Goal: Task Accomplishment & Management: Use online tool/utility

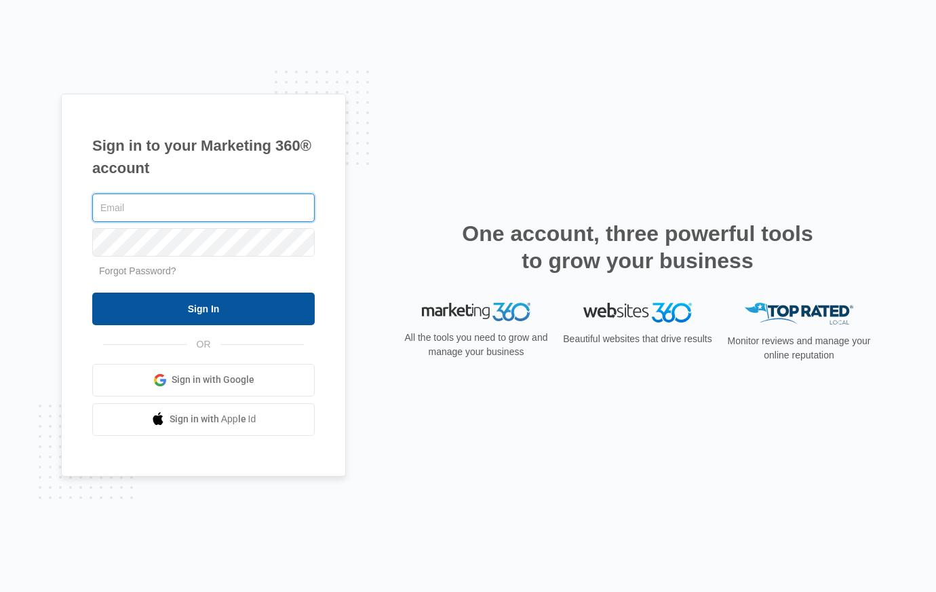
type input "[PERSON_NAME][EMAIL_ADDRESS][PERSON_NAME][DOMAIN_NAME]"
click at [252, 301] on input "Sign In" at bounding box center [203, 308] width 223 height 33
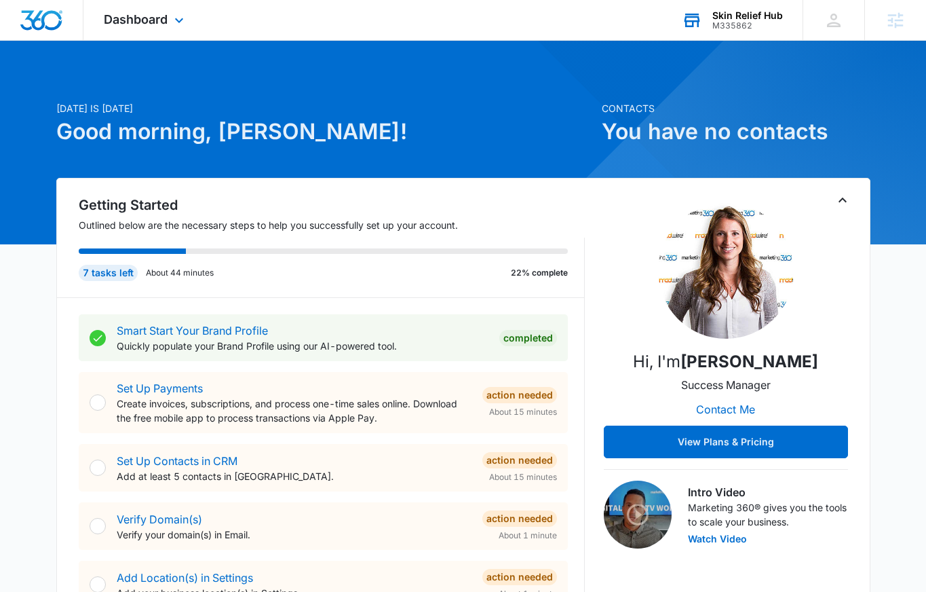
click at [754, 14] on div "Skin Relief Hub" at bounding box center [747, 15] width 71 height 11
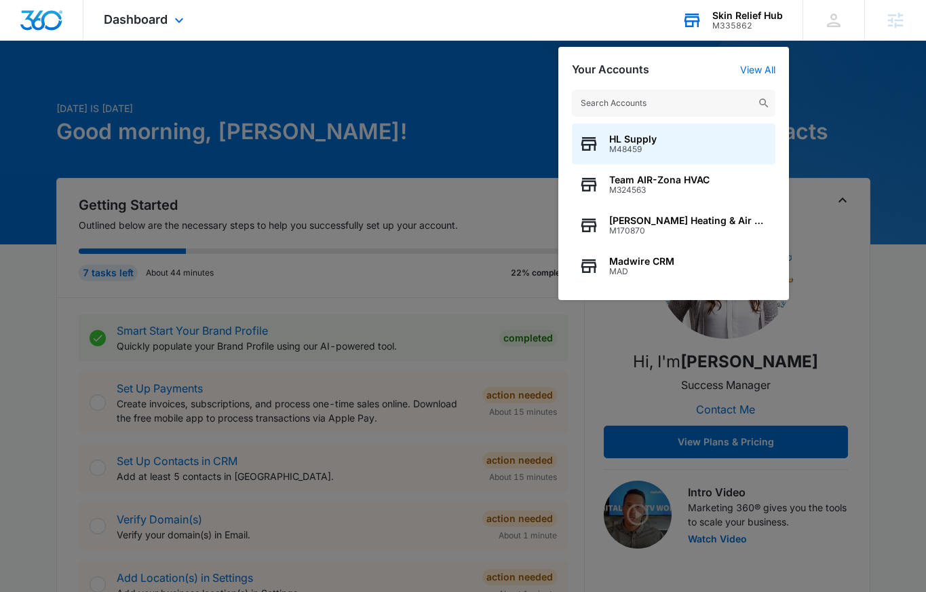
click at [707, 96] on input "text" at bounding box center [674, 103] width 204 height 27
click at [480, 90] on div at bounding box center [463, 296] width 926 height 592
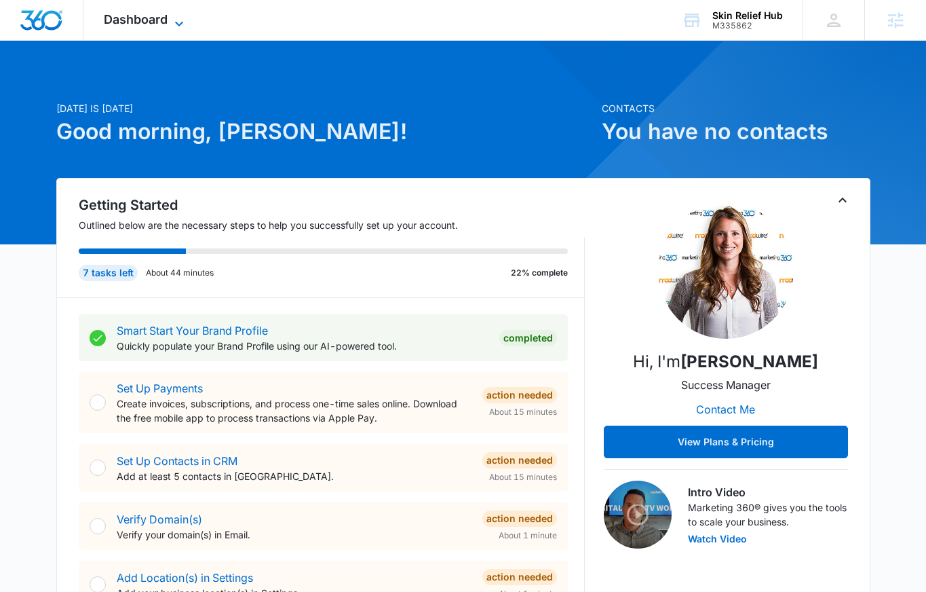
click at [157, 15] on span "Dashboard" at bounding box center [136, 19] width 64 height 14
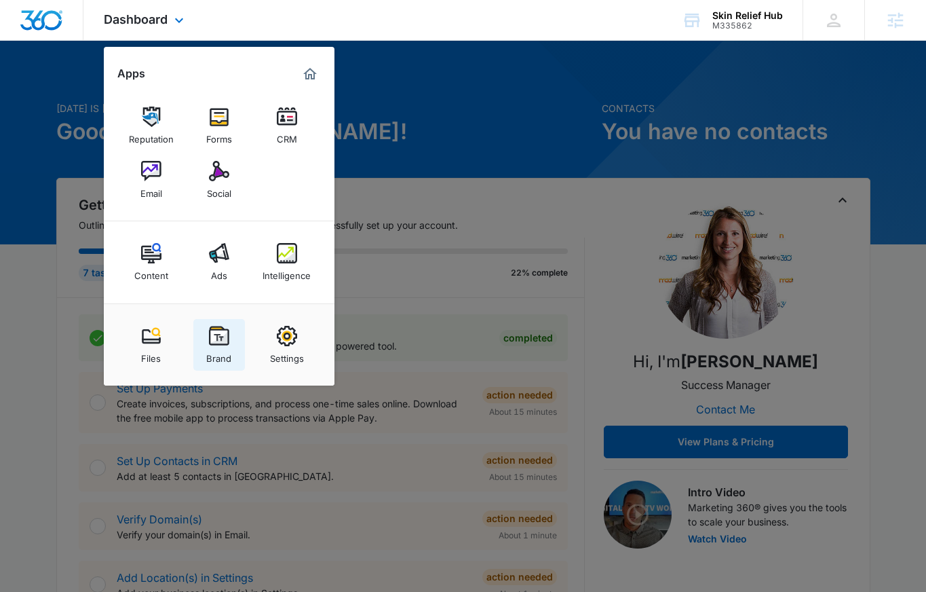
click at [219, 330] on img at bounding box center [219, 336] width 20 height 20
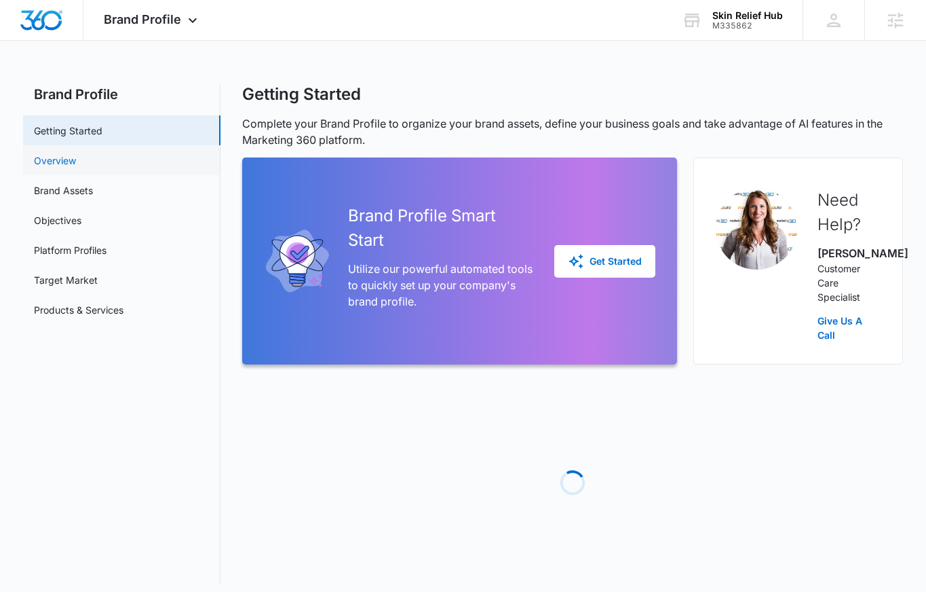
click at [76, 165] on link "Overview" at bounding box center [55, 160] width 42 height 14
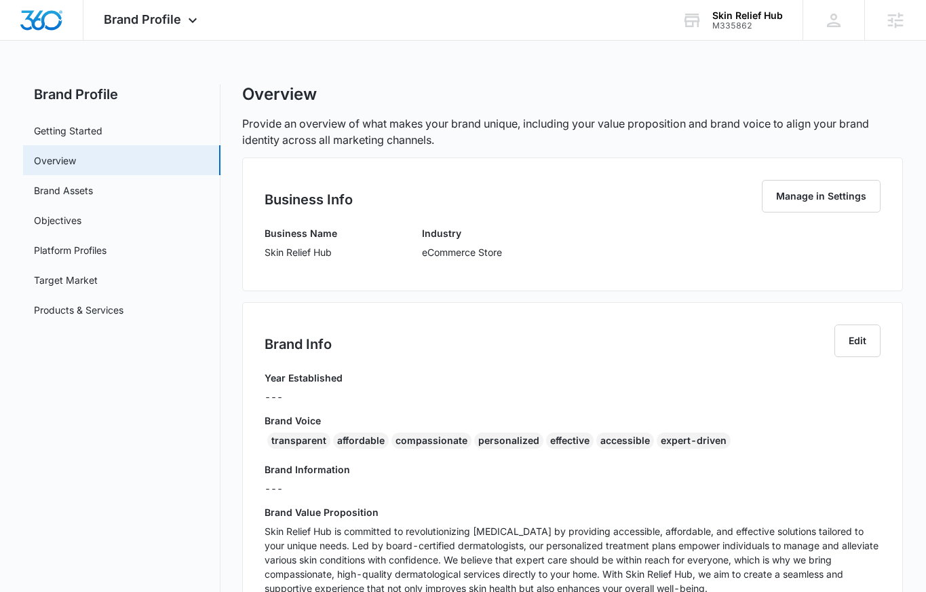
scroll to position [3, 0]
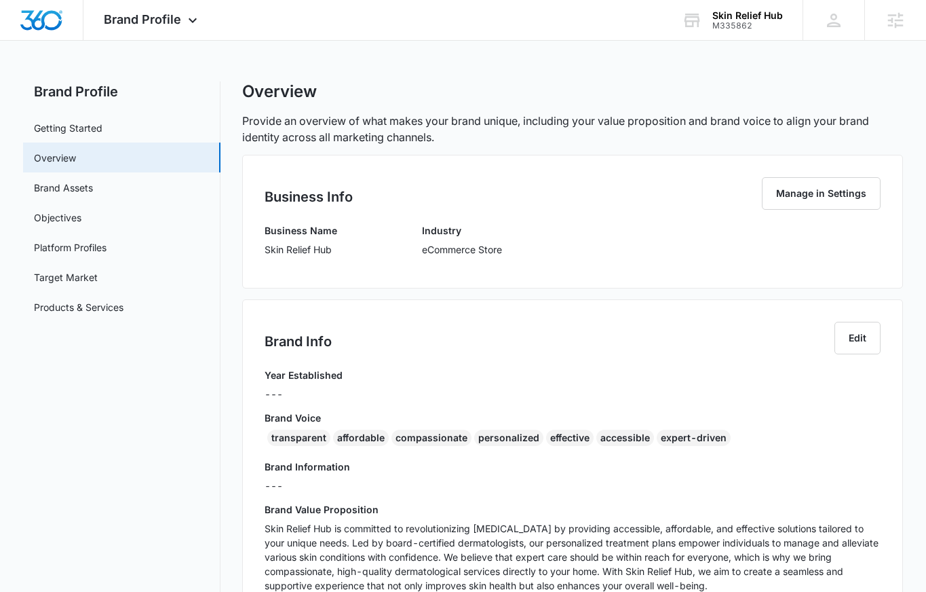
click at [581, 525] on p "Skin Relief Hub is committed to revolutionizing skin care by providing accessib…" at bounding box center [573, 556] width 616 height 71
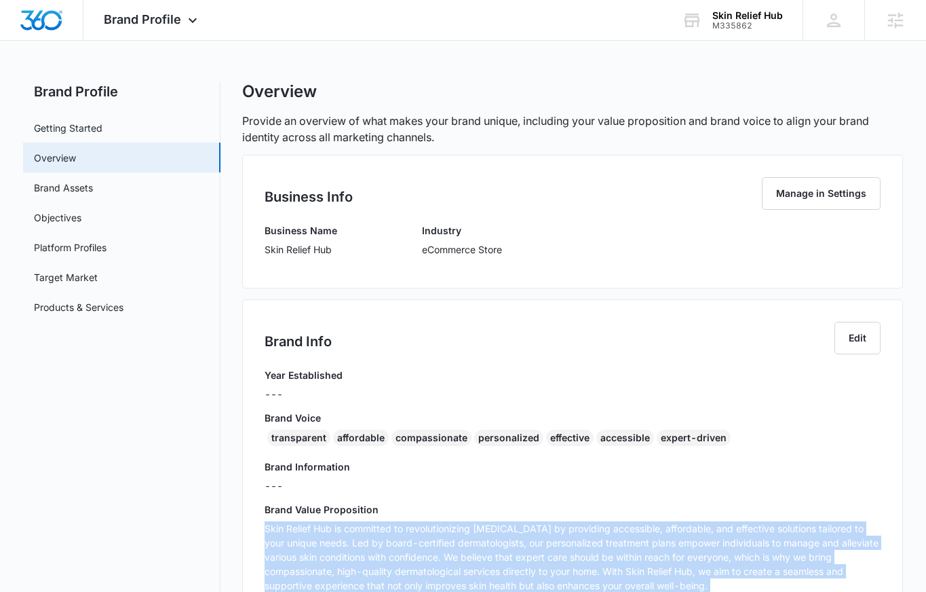
click at [581, 525] on p "Skin Relief Hub is committed to revolutionizing skin care by providing accessib…" at bounding box center [573, 556] width 616 height 71
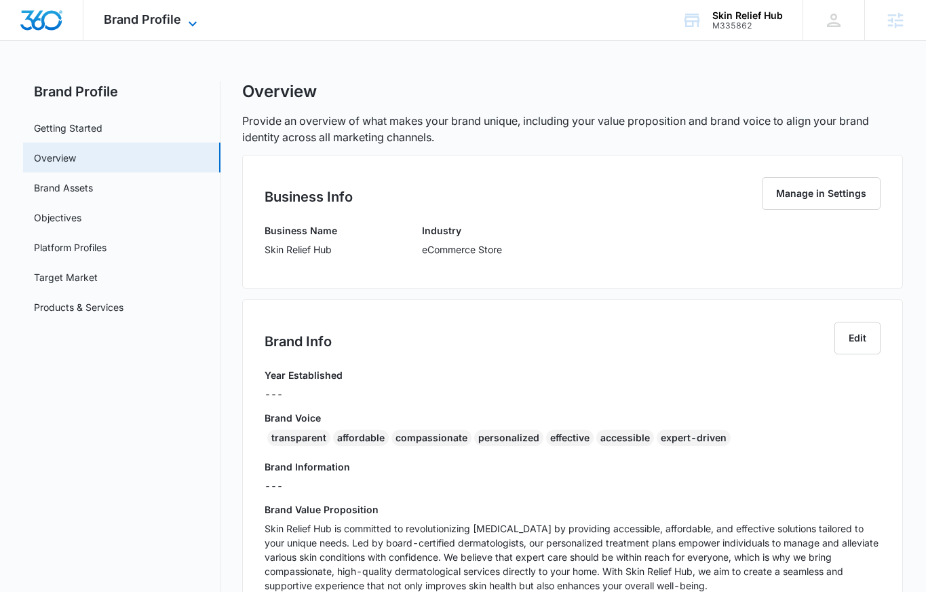
click at [170, 12] on span "Brand Profile" at bounding box center [142, 19] width 77 height 14
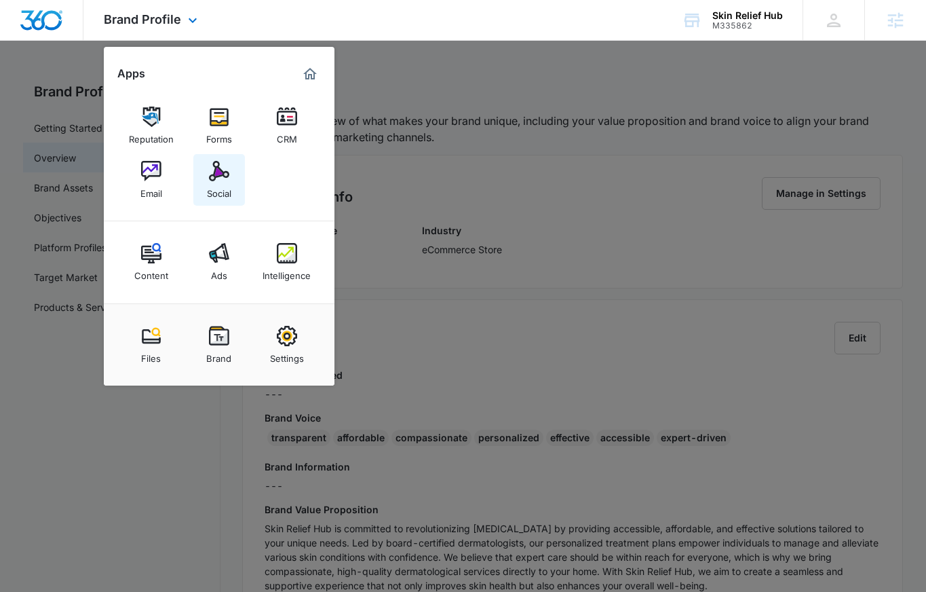
click at [208, 191] on div "Social" at bounding box center [219, 190] width 24 height 18
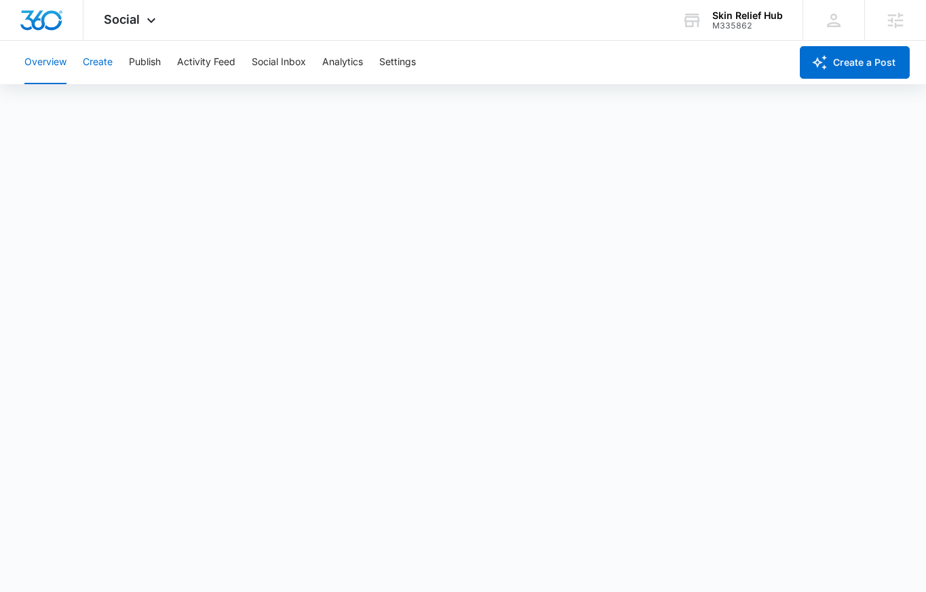
click at [109, 56] on button "Create" at bounding box center [98, 62] width 30 height 43
